Goal: Share content: Share content

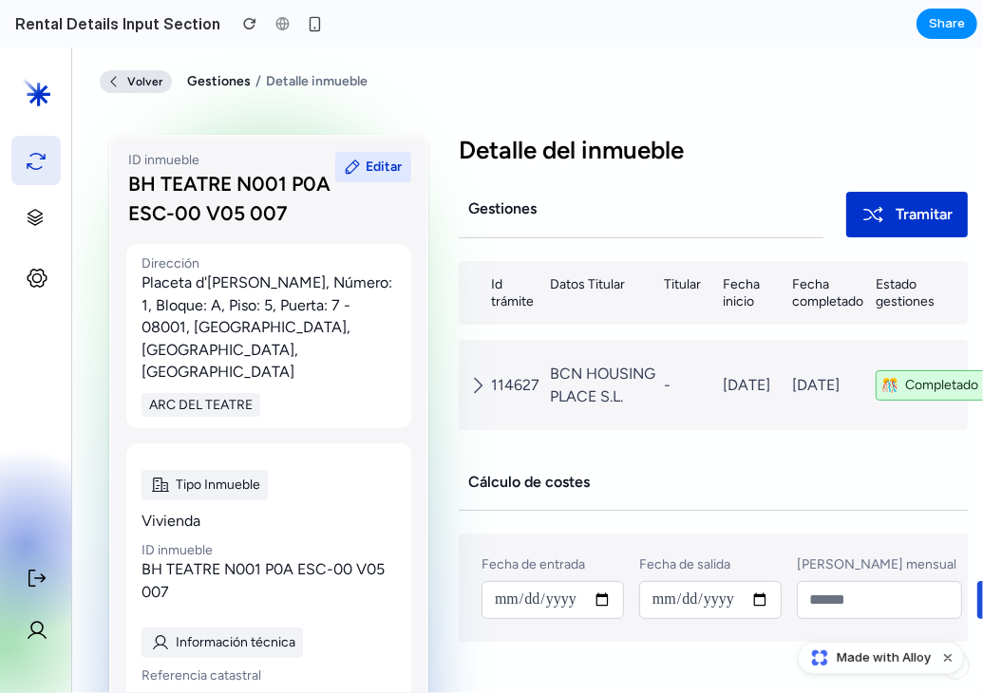
drag, startPoint x: 981, startPoint y: 366, endPoint x: 879, endPoint y: 109, distance: 276.6
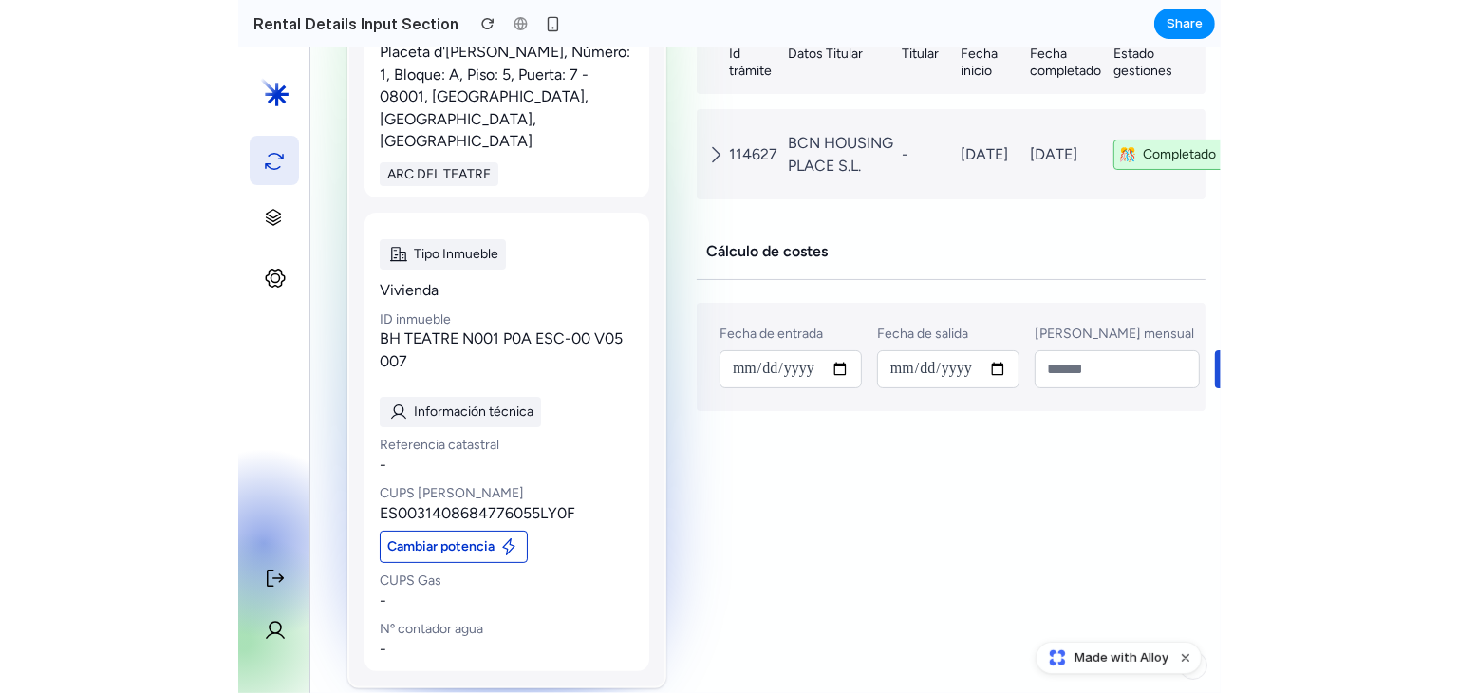
scroll to position [216, 0]
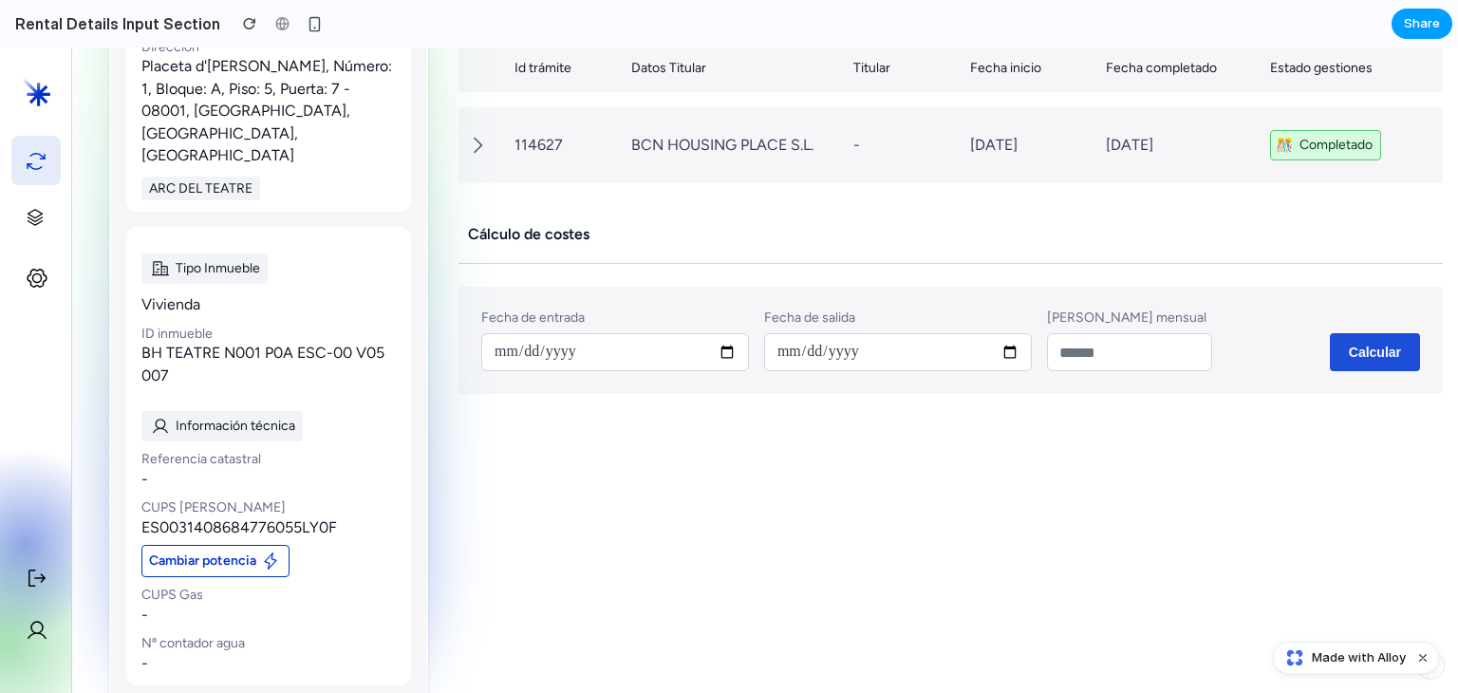
click at [1413, 22] on span "Share" at bounding box center [1422, 23] width 36 height 19
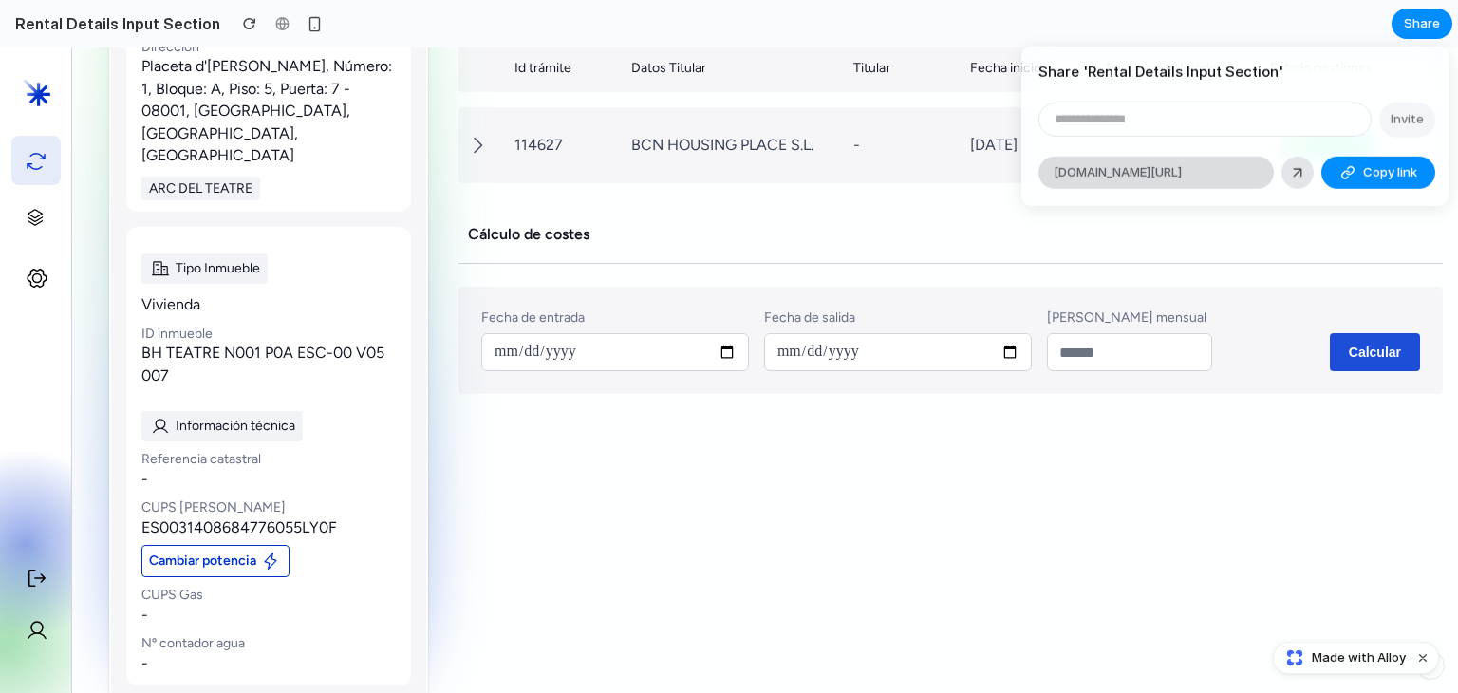
click at [1181, 176] on span "alloy.app/zenova/p/7f61f624-edb2-4e2e-b49f-dff7bdb1bdbf" at bounding box center [1118, 172] width 128 height 19
click at [1295, 171] on div at bounding box center [1297, 171] width 17 height 17
click at [1006, 509] on div "Share ' Rental Details Input Section ' Invite alloy.app/zenova/p/7f61f624-edb2-…" at bounding box center [729, 346] width 1458 height 693
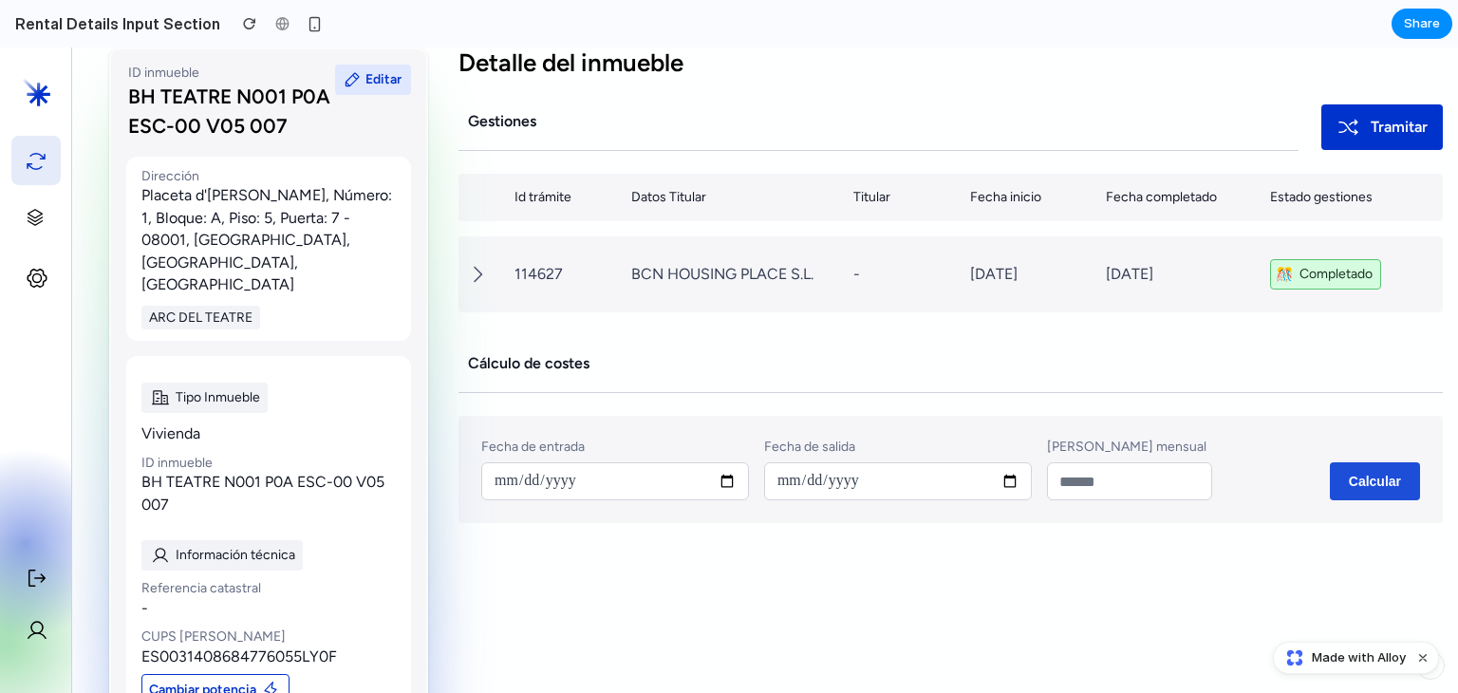
scroll to position [0, 0]
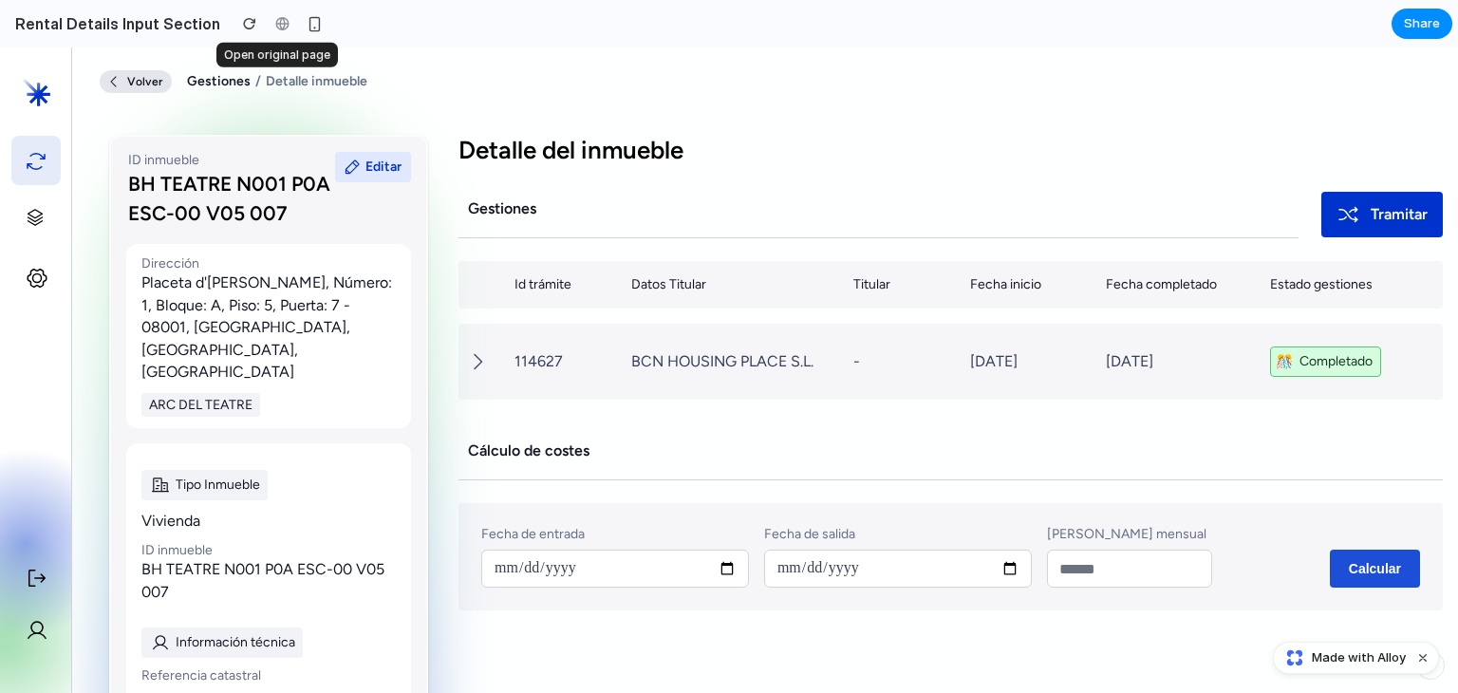
click at [275, 24] on div at bounding box center [282, 23] width 28 height 28
click at [275, 21] on div at bounding box center [282, 23] width 28 height 28
